Goal: Information Seeking & Learning: Obtain resource

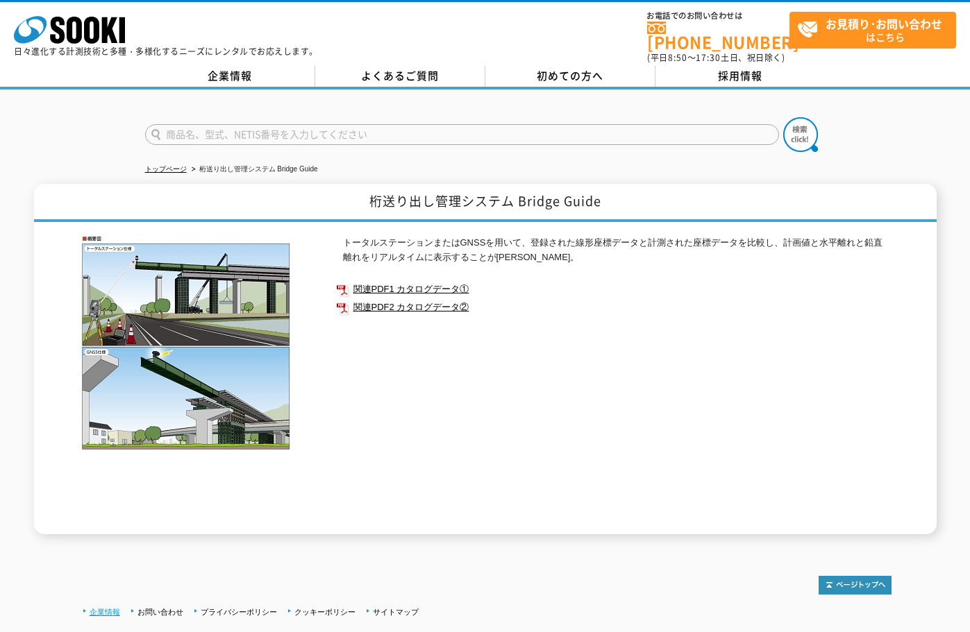
click at [95, 608] on link "企業情報" at bounding box center [105, 612] width 31 height 8
click at [450, 356] on div "トータルステーションまたはGNSSを用いて、登録された線形座標データと計測された座標データを比較し、計画値と水平離れと鉛直離れをリアルタイムに表示することが[…" at bounding box center [613, 385] width 555 height 299
click at [412, 281] on link "関連PDF1 カタログデータ①" at bounding box center [613, 289] width 555 height 18
click at [430, 299] on link "関連PDF2 カタログデータ②" at bounding box center [613, 308] width 555 height 18
